Goal: Task Accomplishment & Management: Complete application form

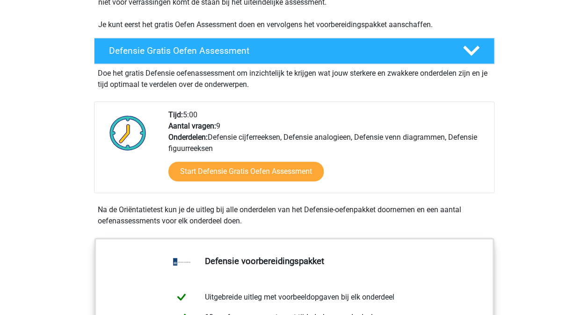
scroll to position [233, 0]
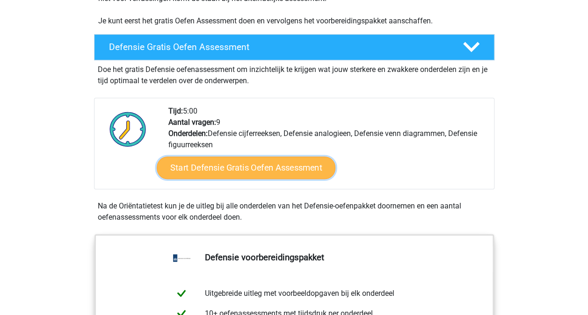
click at [223, 171] on link "Start Defensie Gratis Oefen Assessment" at bounding box center [246, 168] width 179 height 22
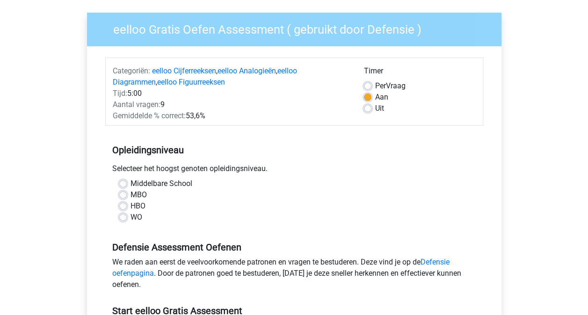
scroll to position [65, 0]
click at [127, 196] on div "MBO" at bounding box center [294, 194] width 350 height 11
click at [131, 194] on label "MBO" at bounding box center [139, 194] width 16 height 11
click at [125, 194] on input "MBO" at bounding box center [122, 193] width 7 height 9
radio input "true"
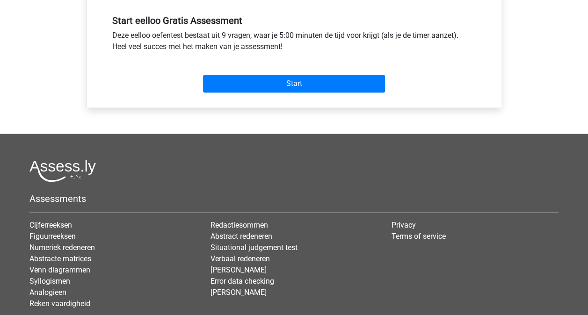
scroll to position [367, 0]
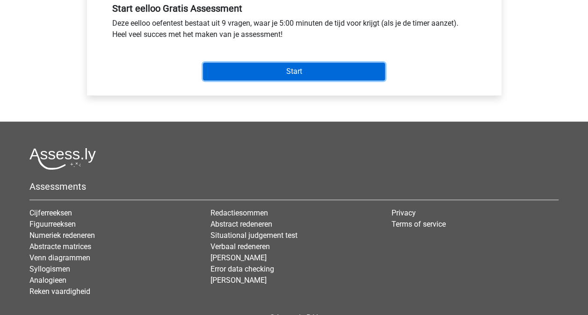
click at [298, 74] on input "Start" at bounding box center [294, 72] width 182 height 18
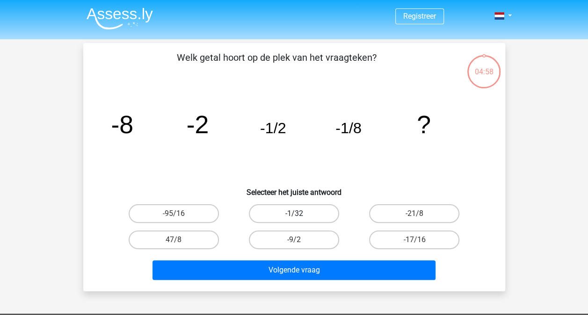
click at [317, 209] on label "-1/32" at bounding box center [294, 213] width 90 height 19
click at [300, 214] on input "-1/32" at bounding box center [297, 217] width 6 height 6
radio input "true"
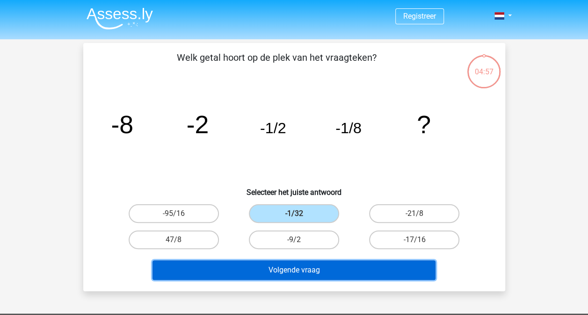
click at [336, 262] on button "Volgende vraag" at bounding box center [294, 271] width 283 height 20
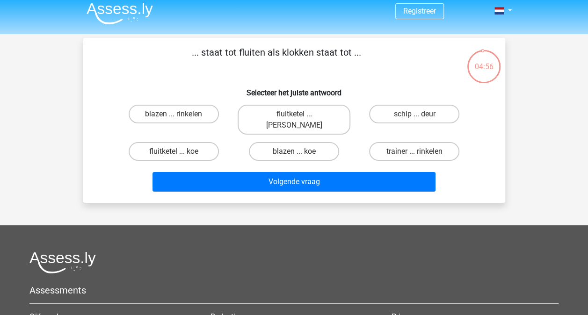
scroll to position [1, 0]
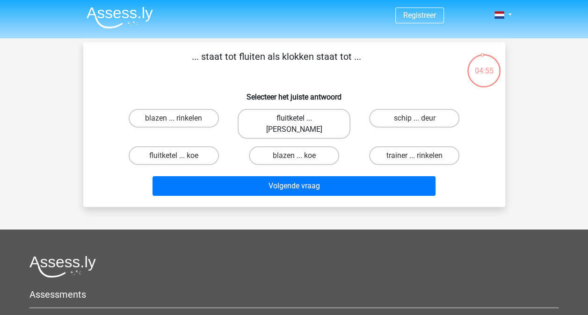
click at [316, 124] on label "fluitketel ... luiden" at bounding box center [294, 124] width 113 height 30
click at [300, 124] on input "fluitketel ... luiden" at bounding box center [297, 121] width 6 height 6
radio input "true"
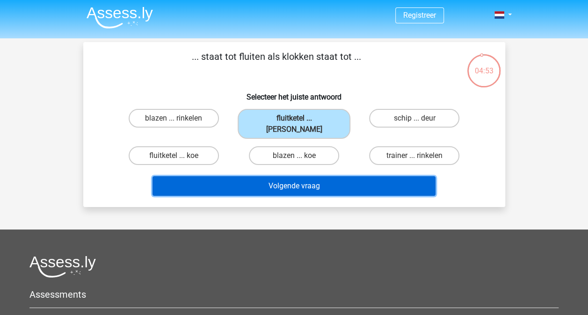
click at [325, 176] on button "Volgende vraag" at bounding box center [294, 186] width 283 height 20
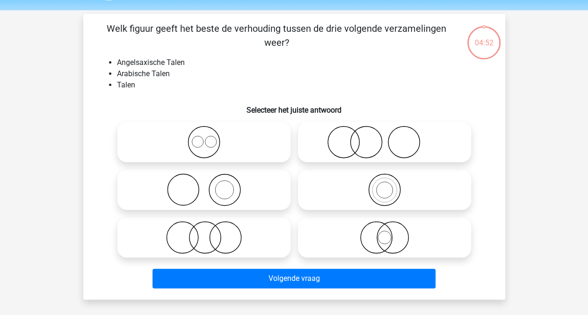
scroll to position [43, 0]
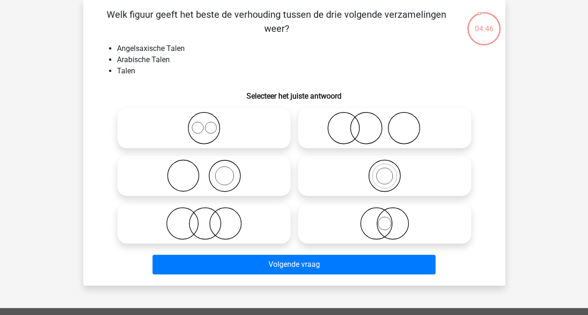
click at [245, 134] on icon at bounding box center [204, 128] width 166 height 33
click at [210, 124] on input "radio" at bounding box center [207, 120] width 6 height 6
radio input "true"
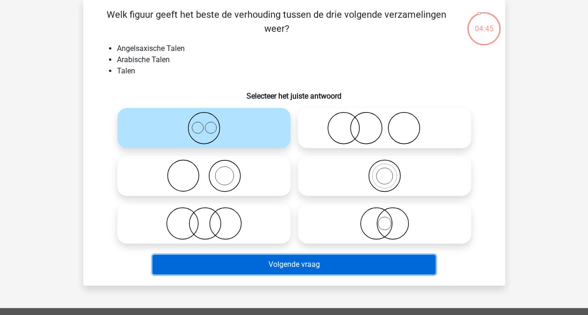
click at [286, 271] on button "Volgende vraag" at bounding box center [294, 265] width 283 height 20
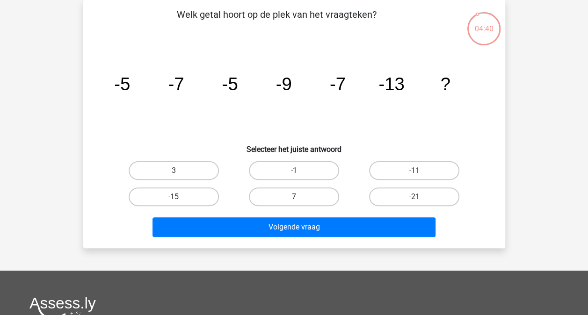
click at [204, 194] on label "-15" at bounding box center [174, 197] width 90 height 19
click at [180, 197] on input "-15" at bounding box center [177, 200] width 6 height 6
radio input "true"
click at [388, 195] on label "-21" at bounding box center [414, 197] width 90 height 19
click at [414, 197] on input "-21" at bounding box center [417, 200] width 6 height 6
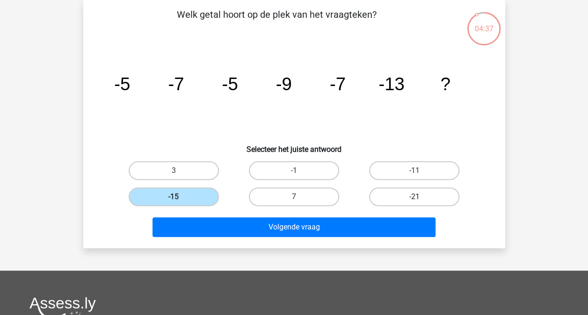
radio input "true"
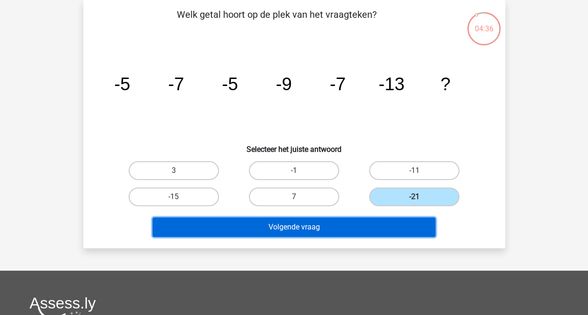
click at [366, 225] on button "Volgende vraag" at bounding box center [294, 228] width 283 height 20
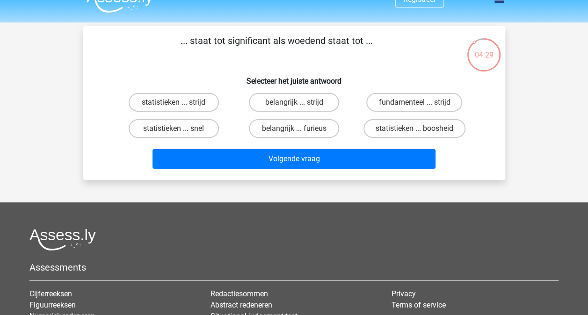
scroll to position [0, 0]
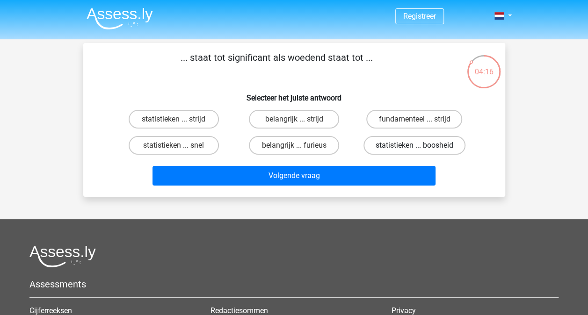
click at [433, 141] on label "statistieken ... boosheid" at bounding box center [414, 145] width 102 height 19
click at [421, 145] on input "statistieken ... boosheid" at bounding box center [417, 148] width 6 height 6
radio input "true"
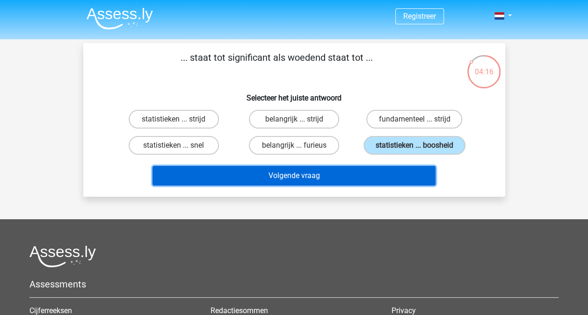
click at [420, 177] on button "Volgende vraag" at bounding box center [294, 176] width 283 height 20
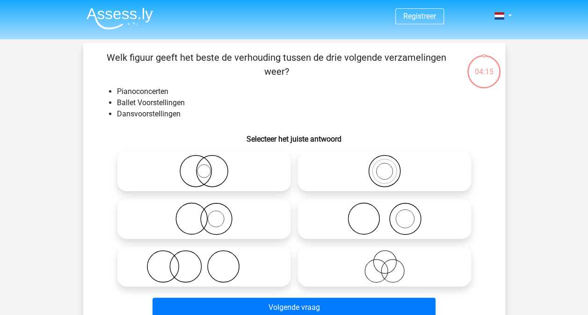
scroll to position [43, 0]
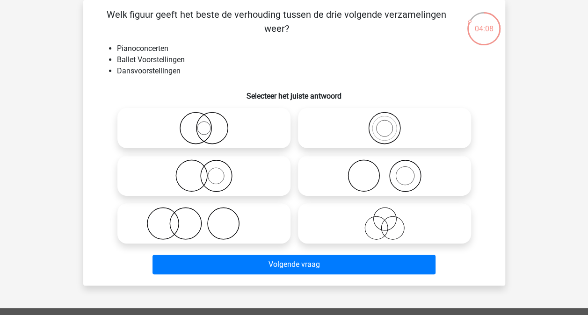
click at [378, 173] on icon at bounding box center [385, 176] width 166 height 33
click at [385, 171] on input "radio" at bounding box center [388, 168] width 6 height 6
radio input "true"
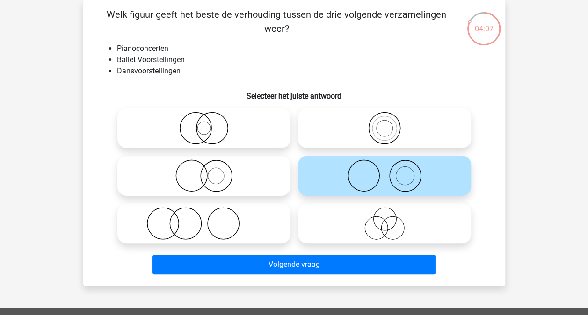
click at [369, 250] on div "Volgende vraag" at bounding box center [294, 262] width 392 height 31
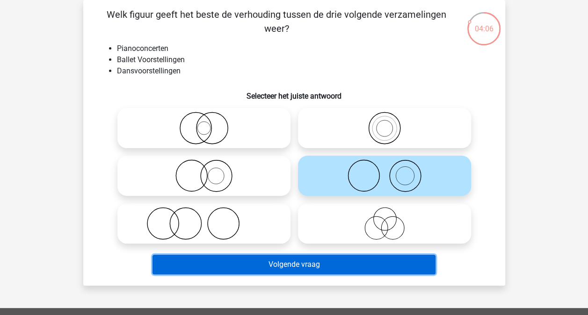
click at [371, 260] on button "Volgende vraag" at bounding box center [294, 265] width 283 height 20
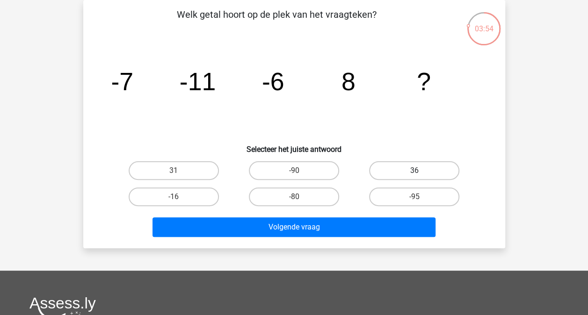
click at [439, 168] on label "36" at bounding box center [414, 170] width 90 height 19
click at [421, 171] on input "36" at bounding box center [417, 174] width 6 height 6
radio input "true"
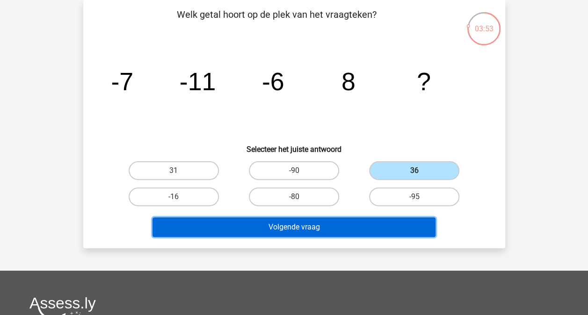
click at [391, 218] on button "Volgende vraag" at bounding box center [294, 228] width 283 height 20
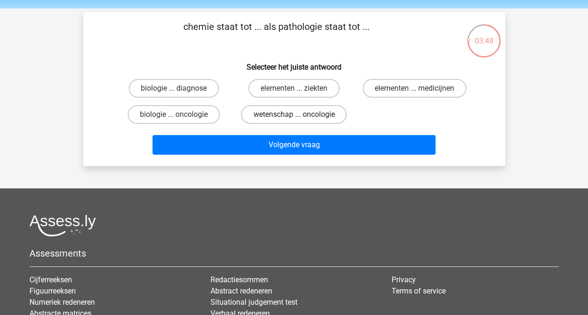
scroll to position [22, 0]
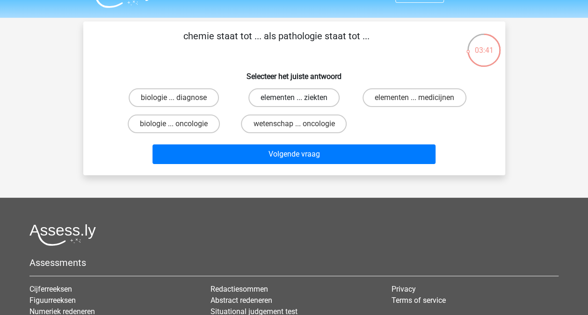
click at [298, 94] on label "elementen ... ziekten" at bounding box center [293, 97] width 91 height 19
click at [298, 98] on input "elementen ... ziekten" at bounding box center [297, 101] width 6 height 6
radio input "true"
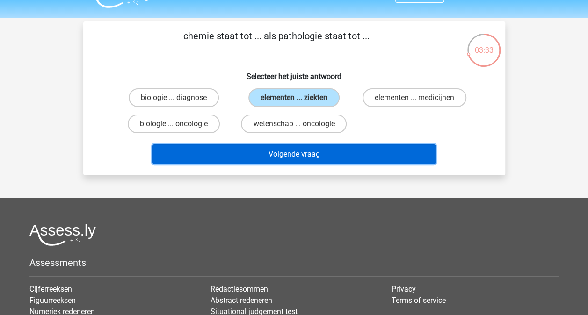
click at [362, 147] on button "Volgende vraag" at bounding box center [294, 155] width 283 height 20
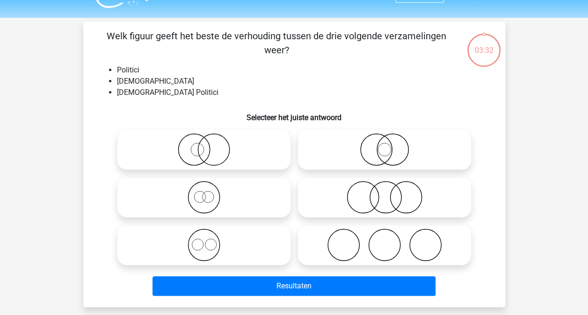
scroll to position [43, 0]
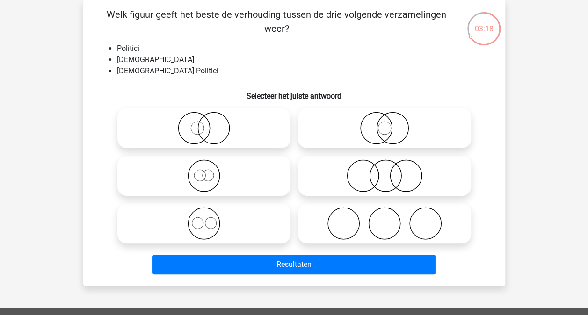
click at [210, 187] on icon at bounding box center [204, 176] width 166 height 33
click at [210, 171] on input "radio" at bounding box center [207, 168] width 6 height 6
radio input "true"
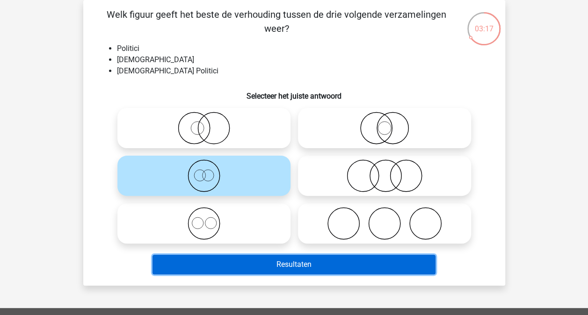
click at [245, 267] on button "Resultaten" at bounding box center [294, 265] width 283 height 20
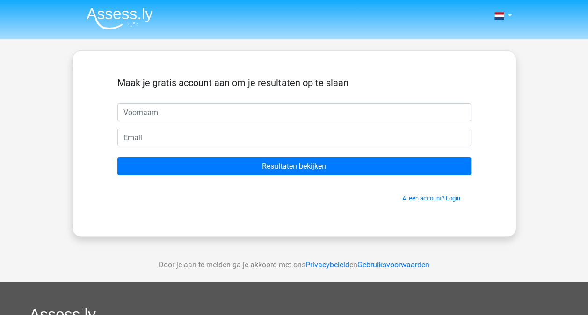
type input "a"
type input "Aletta"
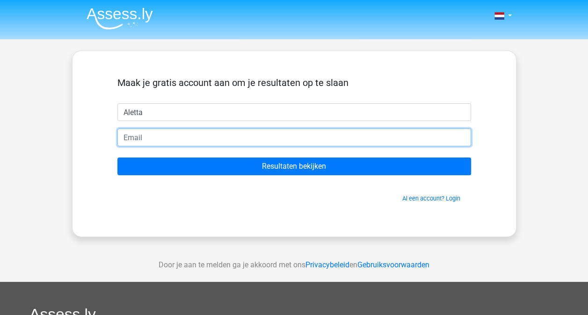
click at [256, 143] on input "email" at bounding box center [294, 138] width 354 height 18
type input "alettapelger@gmail.com"
click at [117, 158] on input "Resultaten bekijken" at bounding box center [294, 167] width 354 height 18
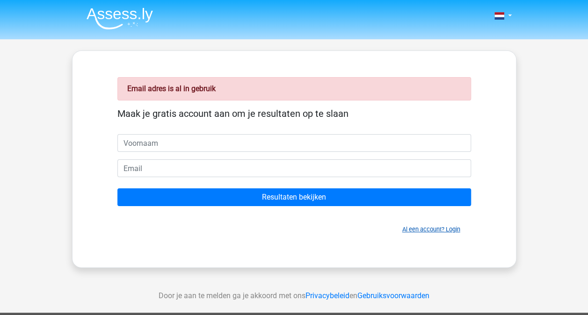
click at [436, 228] on link "Al een account? Login" at bounding box center [431, 229] width 58 height 7
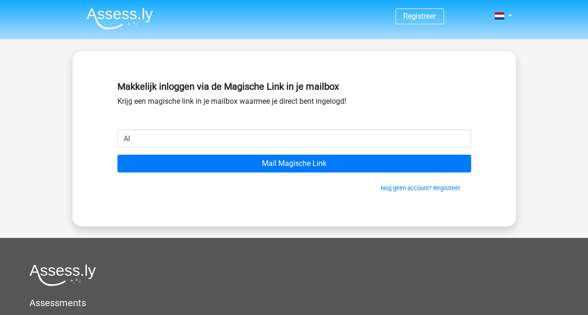
type input "alettapelger@gmail.com"
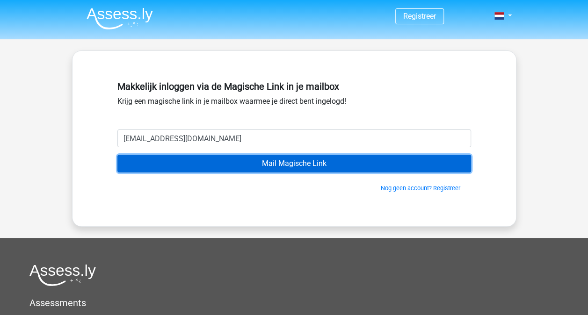
click at [260, 167] on input "Mail Magische Link" at bounding box center [294, 164] width 354 height 18
